Goal: Task Accomplishment & Management: Complete application form

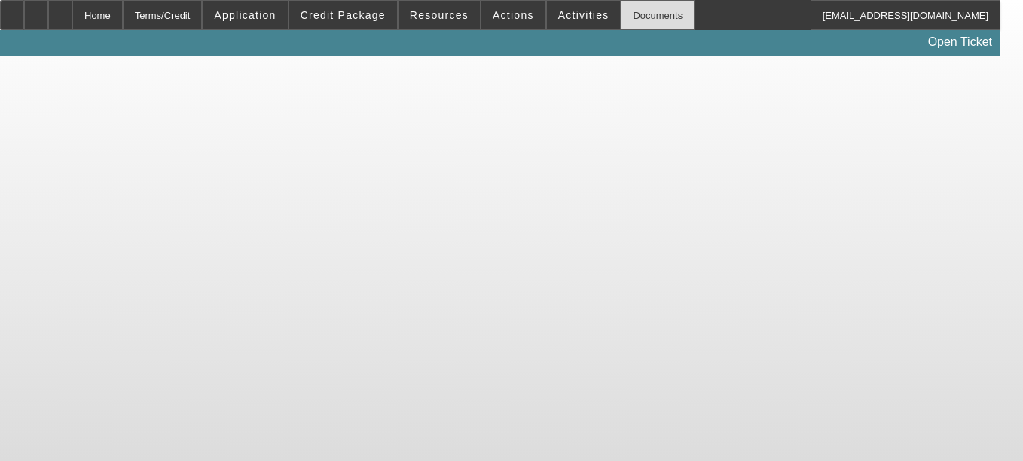
click at [621, 26] on div "Documents" at bounding box center [658, 15] width 74 height 30
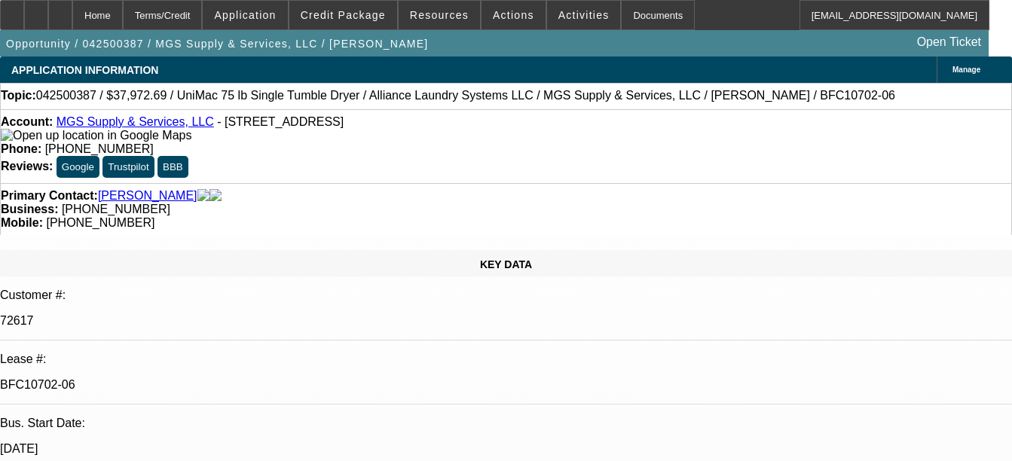
select select "0"
select select "6"
select select "0"
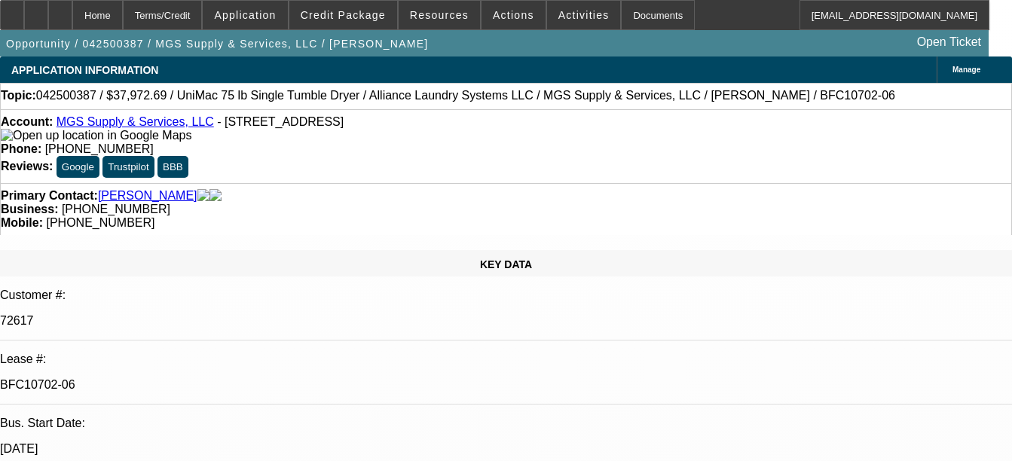
select select "0"
select select "6"
select select "0"
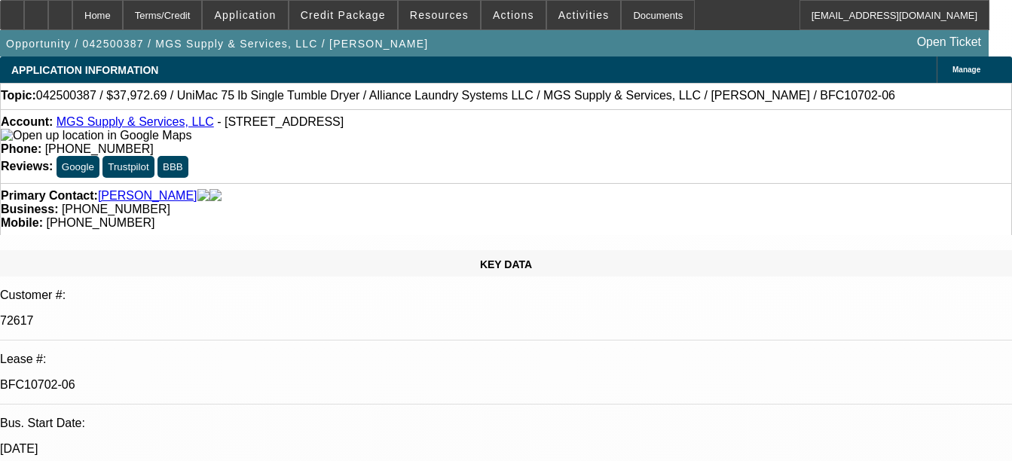
select select "0"
select select "6"
select select "0"
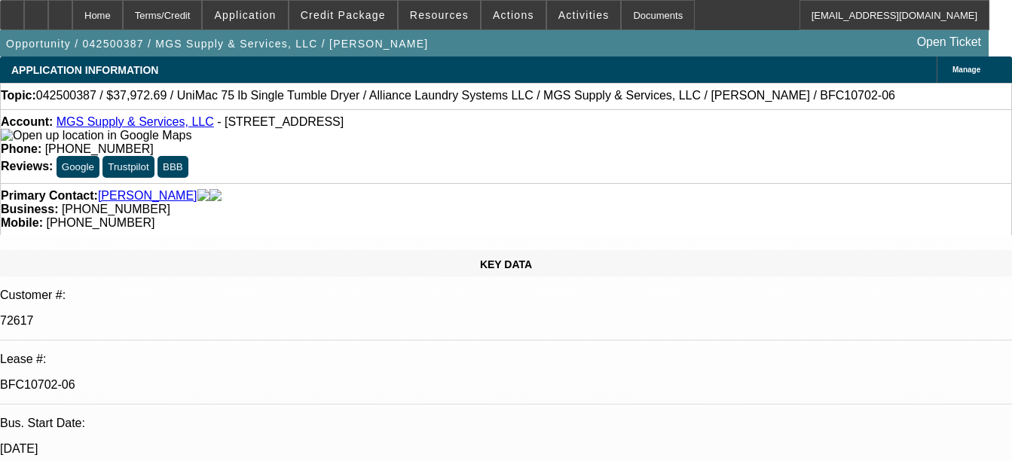
select select "6"
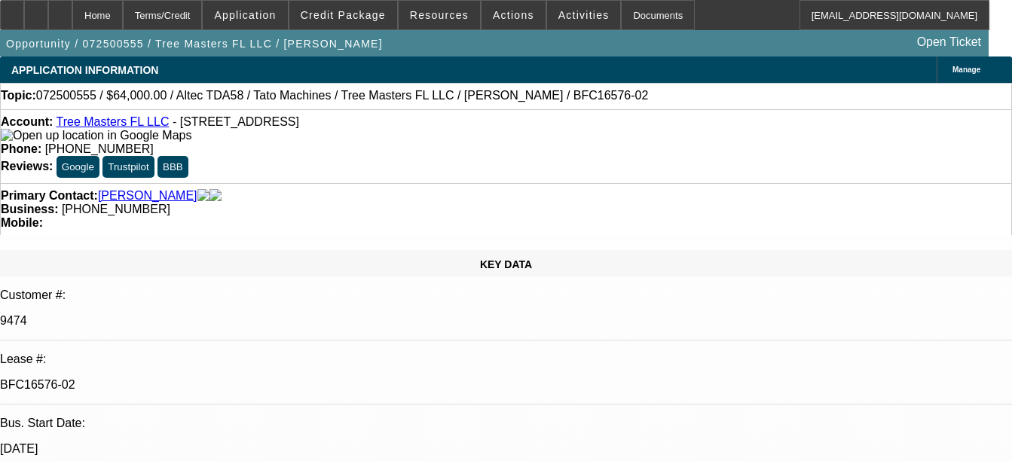
select select "0"
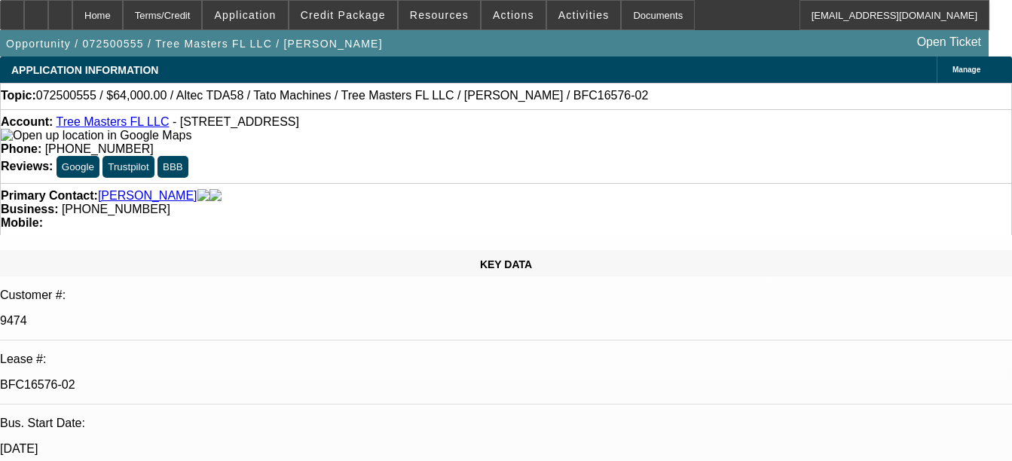
select select "0"
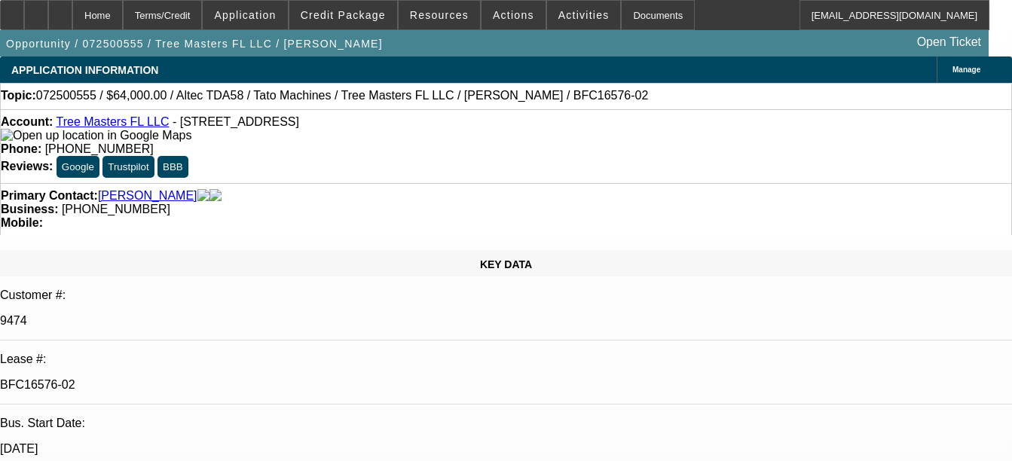
select select "0"
select select "1"
select select "3"
select select "6"
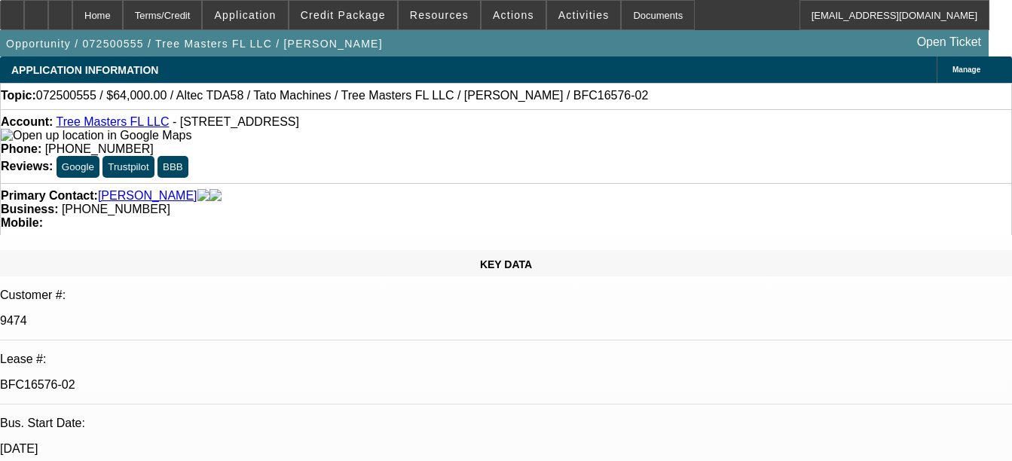
select select "1"
select select "3"
select select "6"
select select "1"
select select "3"
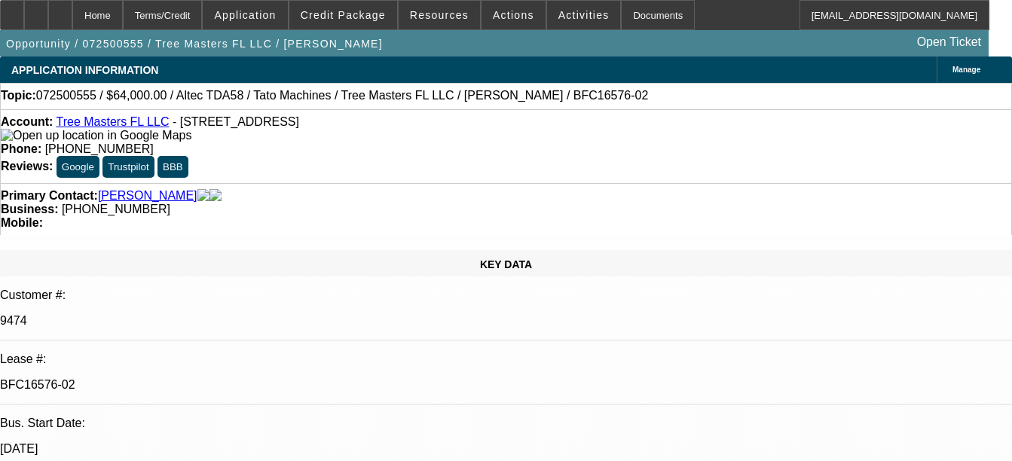
select select "6"
select select "1"
select select "2"
select select "6"
click at [627, 19] on div "Documents" at bounding box center [658, 15] width 74 height 30
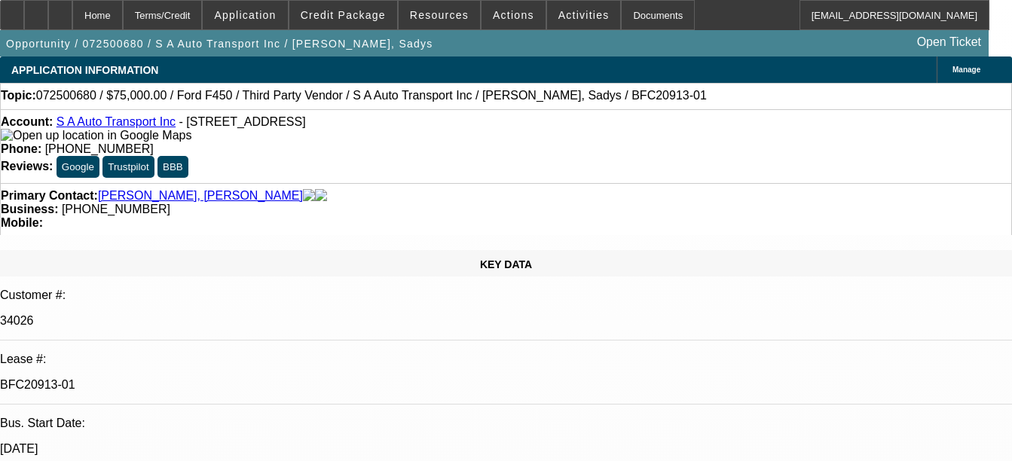
select select "0"
select select "0.1"
select select "0"
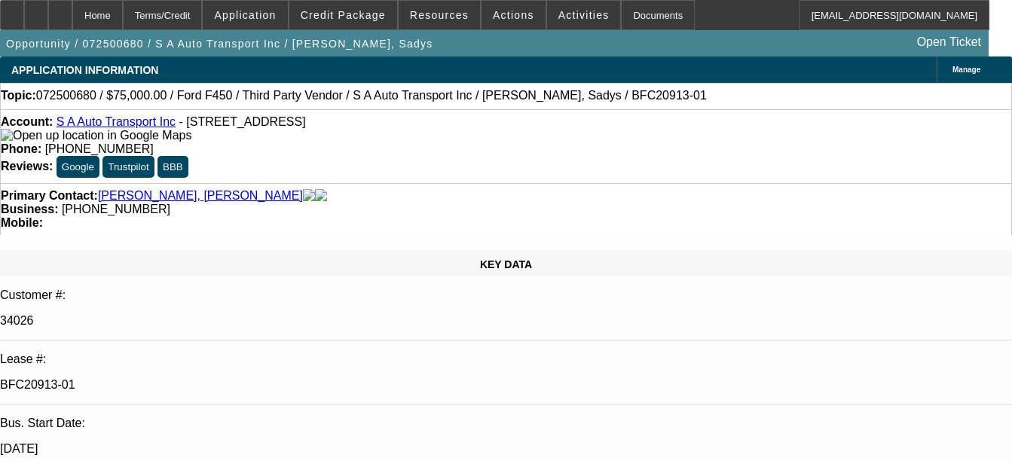
select select "0"
select select "0.1"
select select "0"
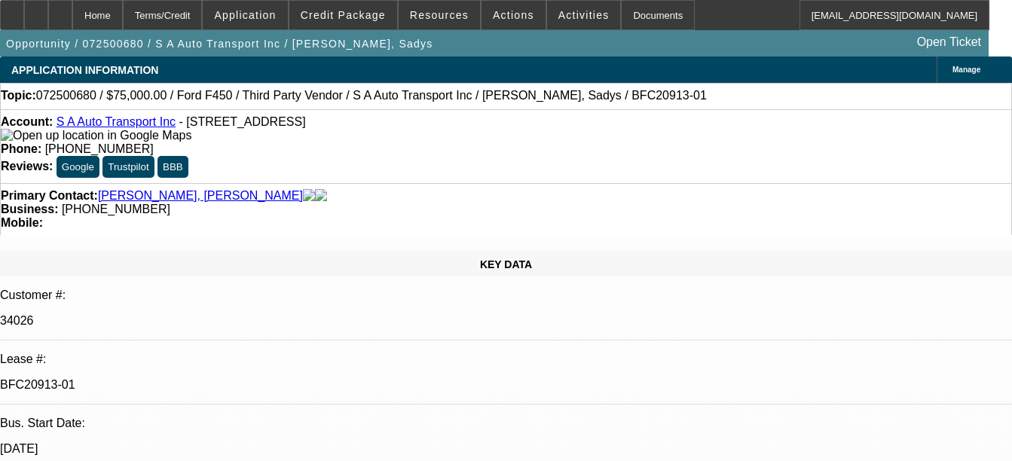
select select "0"
select select "1"
select select "2"
select select "4"
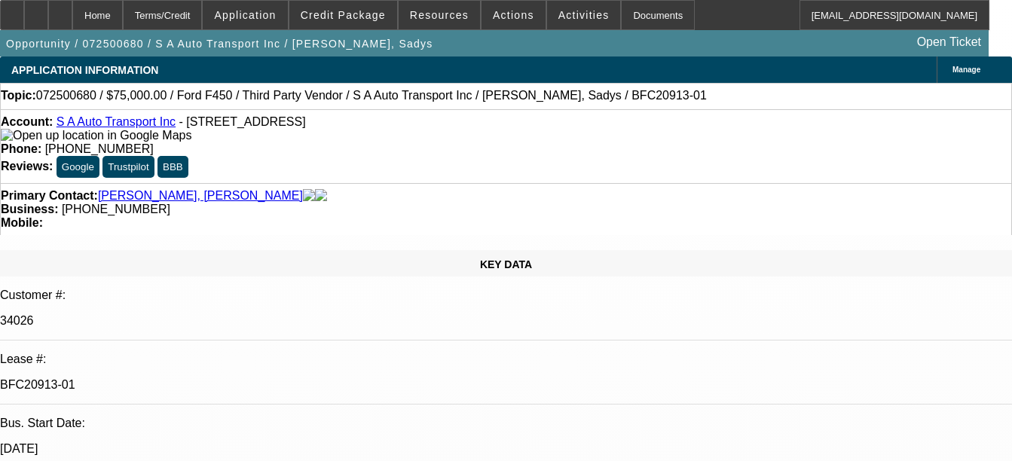
select select "1"
select select "6"
select select "1"
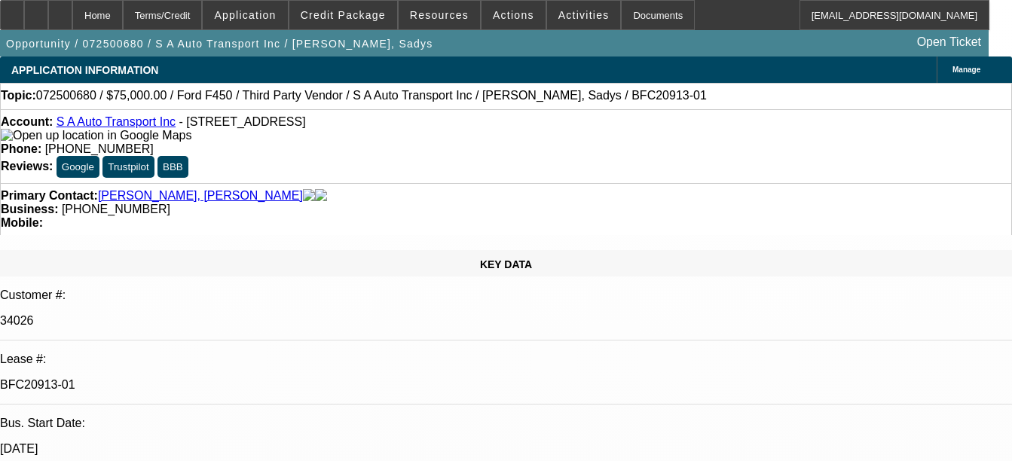
select select "4"
select select "1"
select select "6"
click at [646, 22] on div "Documents" at bounding box center [658, 15] width 74 height 30
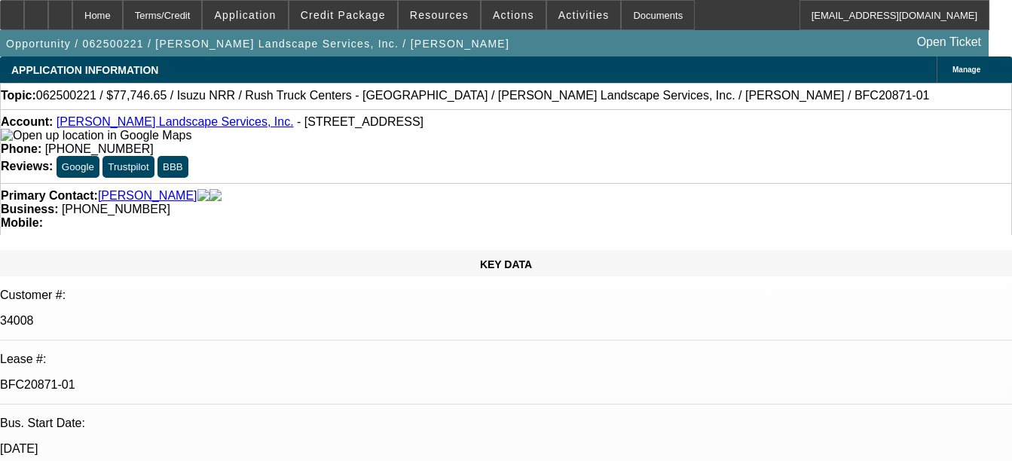
select select "0"
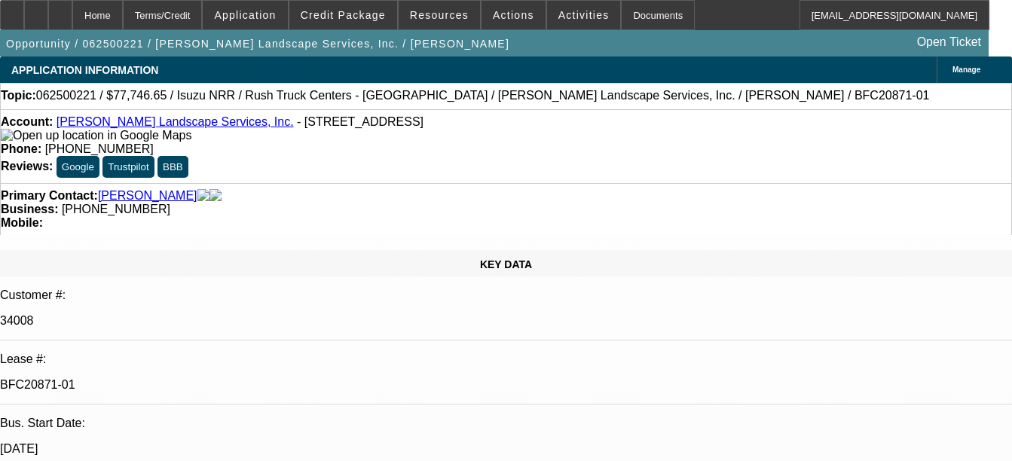
select select "0"
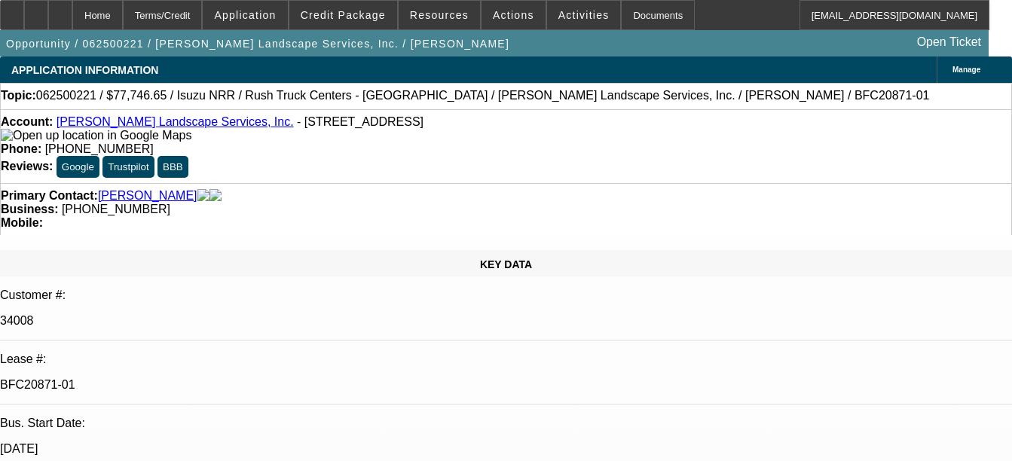
select select "0"
select select "0.1"
select select "1"
select select "3"
select select "6"
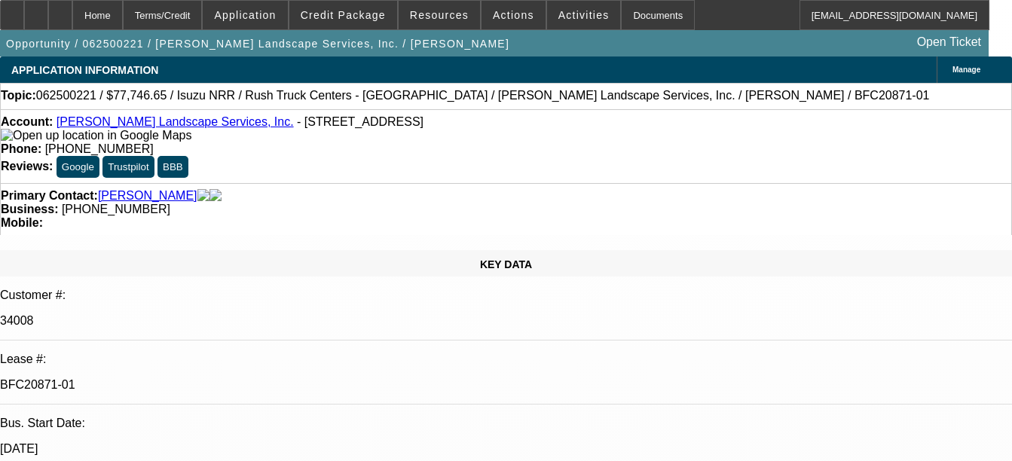
select select "1"
select select "3"
select select "6"
select select "1"
select select "3"
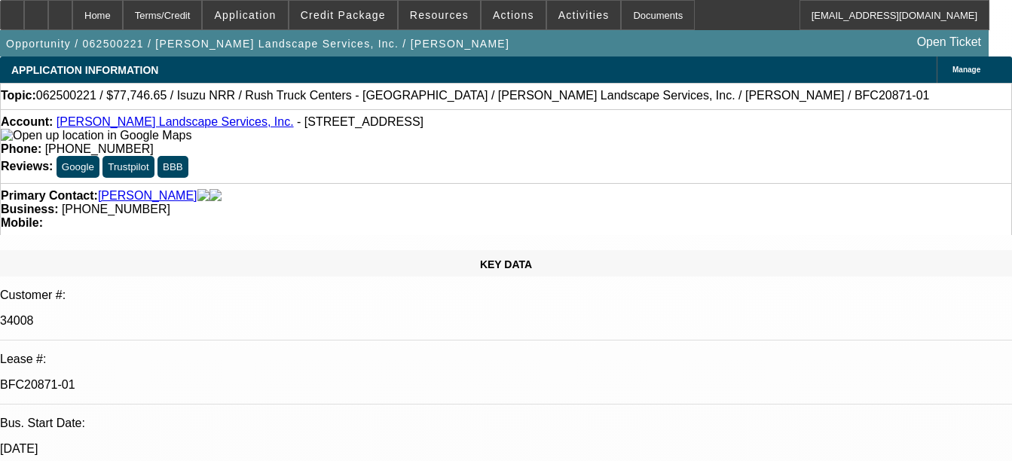
select select "6"
select select "1"
select select "3"
select select "4"
click at [630, 19] on div "Documents" at bounding box center [658, 15] width 74 height 30
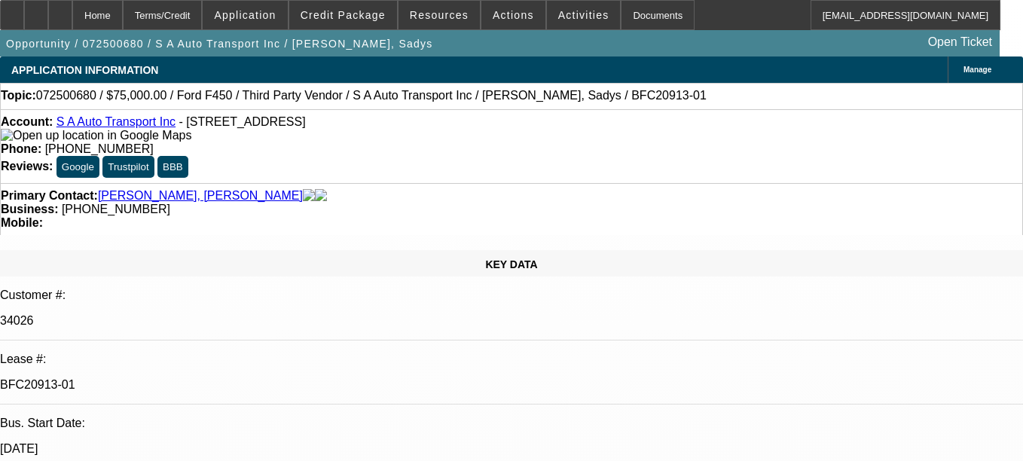
select select "0"
select select "0.1"
select select "0"
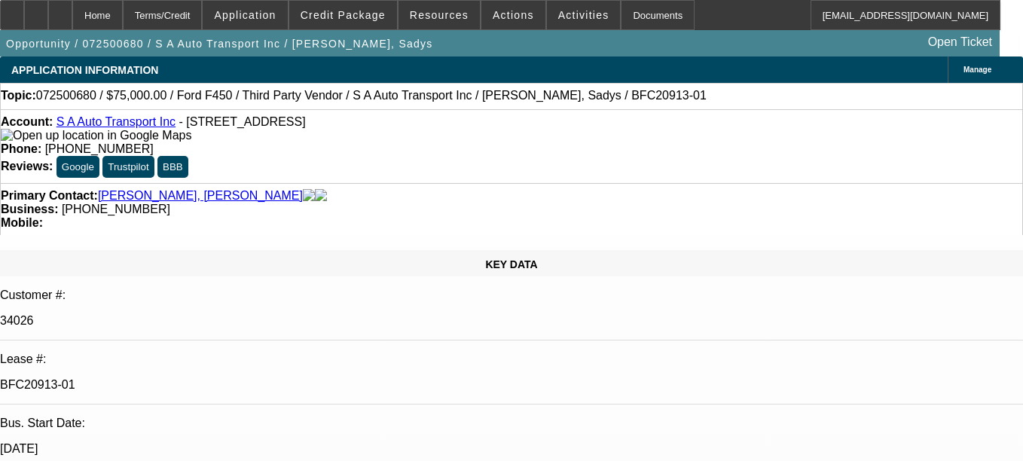
select select "0"
select select "0.1"
select select "0"
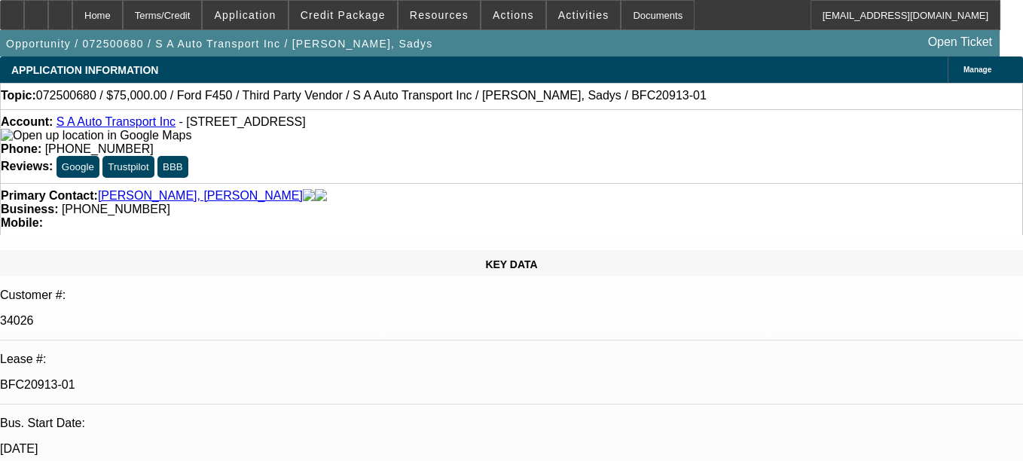
select select "0"
select select "1"
select select "2"
select select "4"
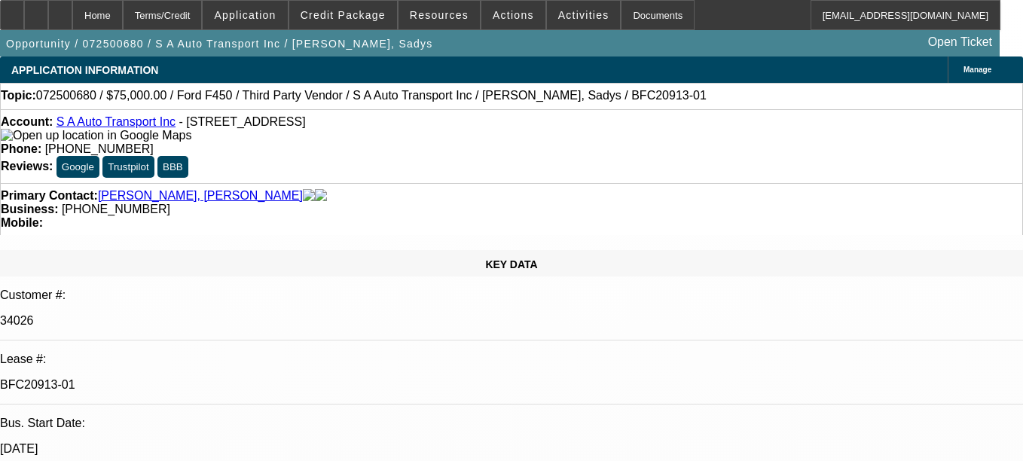
select select "1"
select select "6"
select select "1"
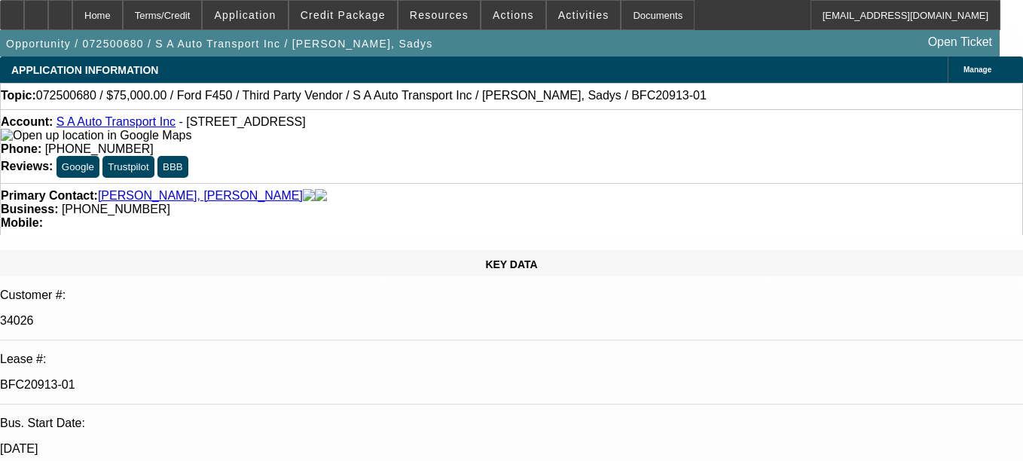
select select "4"
select select "1"
select select "6"
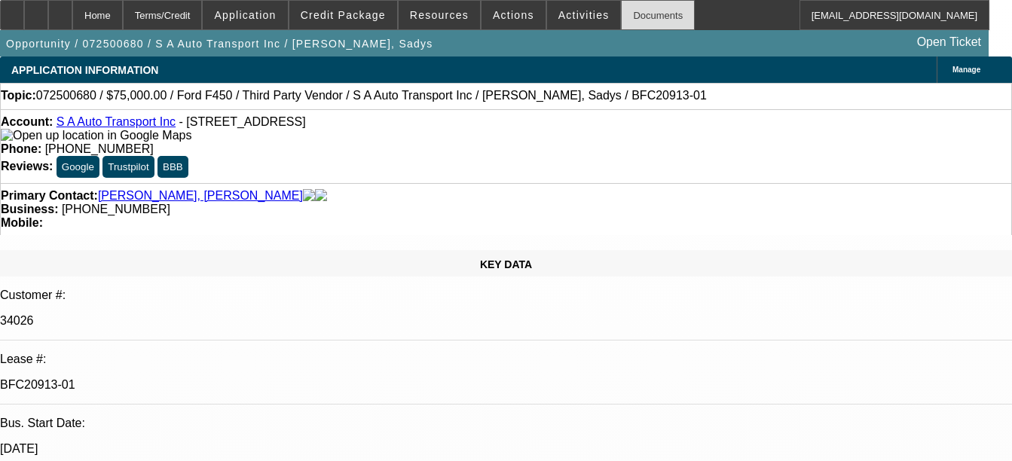
click at [649, 15] on div "Documents" at bounding box center [658, 15] width 74 height 30
